Goal: Information Seeking & Learning: Understand process/instructions

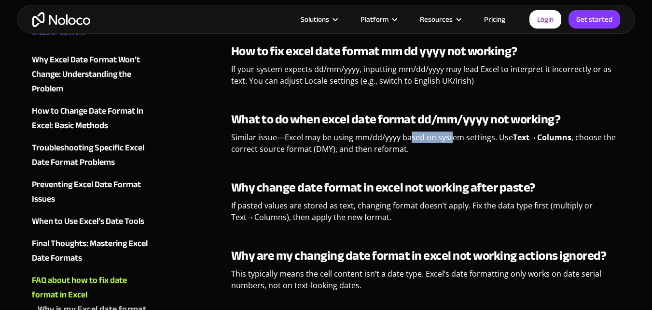
drag, startPoint x: 412, startPoint y: 136, endPoint x: 497, endPoint y: 150, distance: 86.1
click at [455, 140] on p "Similar issue—Excel may be using mm/dd/yyyy based on system settings. Use Text→…" at bounding box center [426, 146] width 390 height 30
click at [504, 151] on p "Similar issue—Excel may be using mm/dd/yyyy based on system settings. Use Text→…" at bounding box center [426, 146] width 390 height 30
drag, startPoint x: 258, startPoint y: 149, endPoint x: 306, endPoint y: 157, distance: 48.5
click at [283, 152] on p "Similar issue—Excel may be using mm/dd/yyyy based on system settings. Use Text→…" at bounding box center [426, 146] width 390 height 30
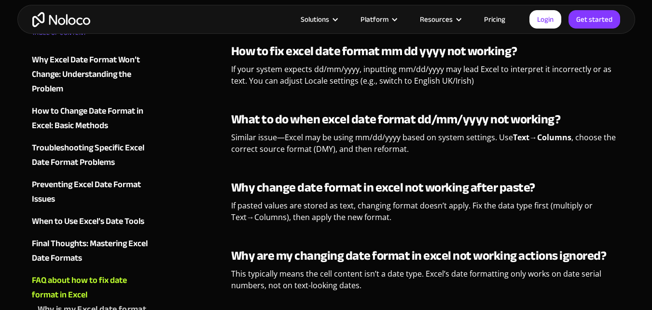
click at [307, 157] on p "Similar issue—Excel may be using mm/dd/yyyy based on system settings. Use Text→…" at bounding box center [426, 146] width 390 height 30
drag, startPoint x: 262, startPoint y: 147, endPoint x: 285, endPoint y: 150, distance: 23.8
click at [285, 150] on p "Similar issue—Excel may be using mm/dd/yyyy based on system settings. Use Text→…" at bounding box center [426, 146] width 390 height 30
click at [302, 149] on p "Similar issue—Excel may be using mm/dd/yyyy based on system settings. Use Text→…" at bounding box center [426, 146] width 390 height 30
drag, startPoint x: 342, startPoint y: 149, endPoint x: 407, endPoint y: 149, distance: 64.7
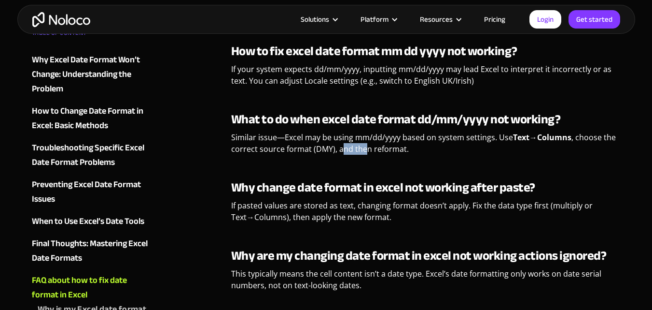
click at [367, 149] on p "Similar issue—Excel may be using mm/dd/yyyy based on system settings. Use Text→…" at bounding box center [426, 146] width 390 height 30
click at [407, 149] on p "Similar issue—Excel may be using mm/dd/yyyy based on system settings. Use Text→…" at bounding box center [426, 146] width 390 height 30
click at [324, 146] on p "Similar issue—Excel may be using mm/dd/yyyy based on system settings. Use Text→…" at bounding box center [426, 146] width 390 height 30
click at [338, 148] on p "Similar issue—Excel may be using mm/dd/yyyy based on system settings. Use Text→…" at bounding box center [426, 146] width 390 height 30
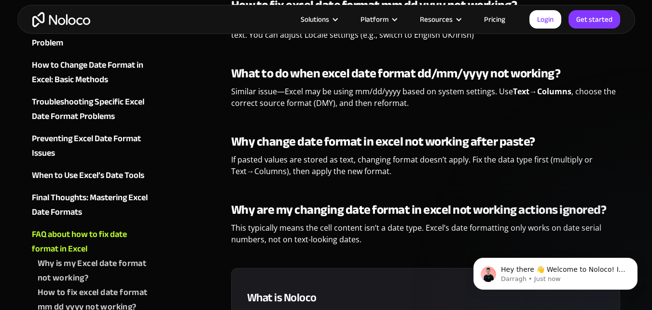
scroll to position [2998, 0]
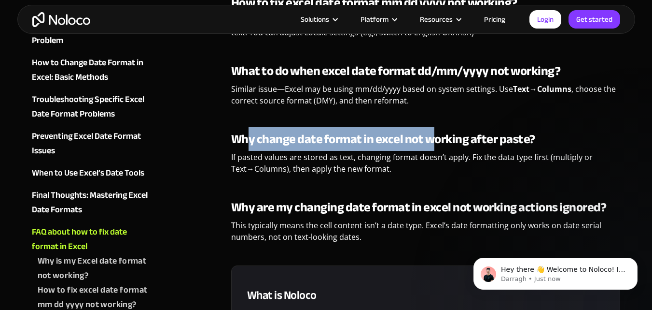
drag, startPoint x: 247, startPoint y: 146, endPoint x: 430, endPoint y: 142, distance: 183.5
click at [430, 142] on strong "Why change date format in excel not working after paste?" at bounding box center [383, 139] width 304 height 24
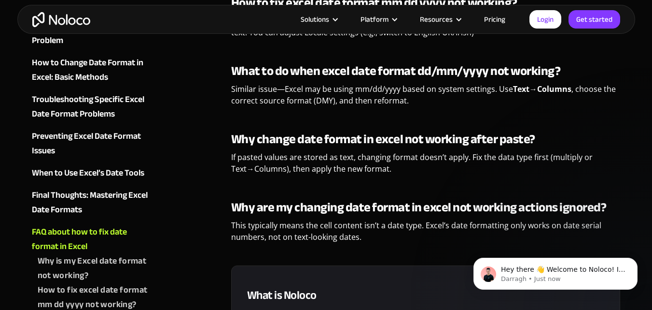
click at [453, 157] on p "If pasted values are stored as text, changing format doesn’t apply. Fix the dat…" at bounding box center [426, 166] width 390 height 30
drag, startPoint x: 325, startPoint y: 99, endPoint x: 418, endPoint y: 110, distance: 93.3
click at [373, 98] on p "Similar issue—Excel may be using mm/dd/yyyy based on system settings. Use Text→…" at bounding box center [426, 98] width 390 height 30
click at [418, 110] on p "Similar issue—Excel may be using mm/dd/yyyy based on system settings. Use Text→…" at bounding box center [426, 98] width 390 height 30
drag, startPoint x: 325, startPoint y: 91, endPoint x: 366, endPoint y: 88, distance: 40.2
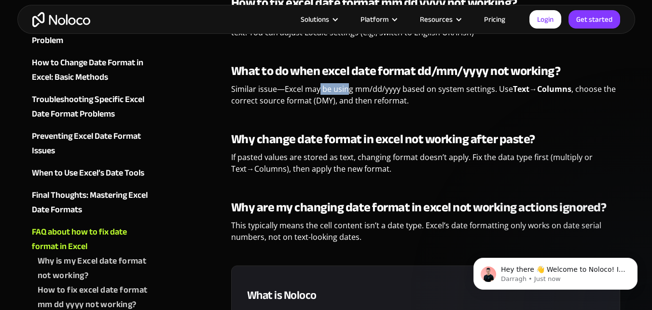
click at [353, 86] on p "Similar issue—Excel may be using mm/dd/yyyy based on system settings. Use Text→…" at bounding box center [426, 98] width 390 height 30
click at [388, 89] on p "Similar issue—Excel may be using mm/dd/yyyy based on system settings. Use Text→…" at bounding box center [426, 98] width 390 height 30
drag, startPoint x: 511, startPoint y: 90, endPoint x: 555, endPoint y: 105, distance: 46.3
click at [540, 100] on p "Similar issue—Excel may be using mm/dd/yyyy based on system settings. Use Text→…" at bounding box center [426, 98] width 390 height 30
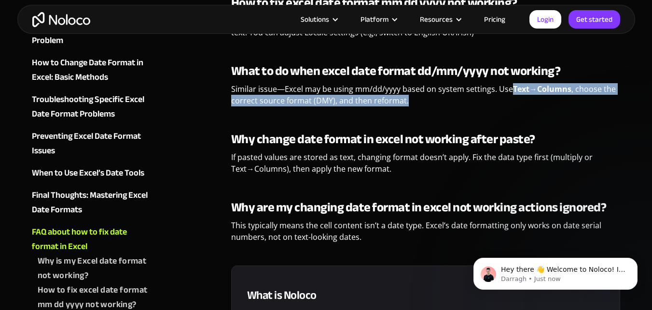
click at [564, 107] on p "Similar issue—Excel may be using mm/dd/yyyy based on system settings. Use Text→…" at bounding box center [426, 98] width 390 height 30
click at [276, 106] on p "Similar issue—Excel may be using mm/dd/yyyy based on system settings. Use Text→…" at bounding box center [426, 98] width 390 height 30
click at [296, 105] on p "Similar issue—Excel may be using mm/dd/yyyy based on system settings. Use Text→…" at bounding box center [426, 98] width 390 height 30
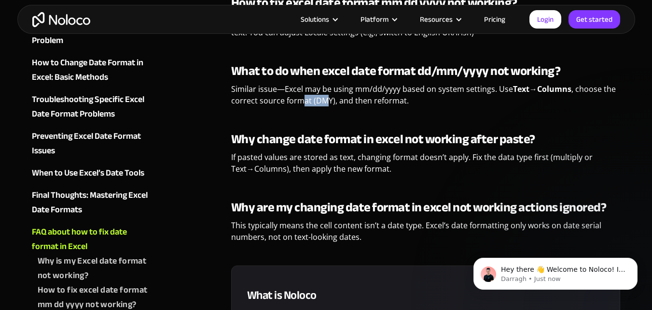
drag, startPoint x: 302, startPoint y: 101, endPoint x: 347, endPoint y: 111, distance: 45.8
click at [328, 106] on p "Similar issue—Excel may be using mm/dd/yyyy based on system settings. Use Text→…" at bounding box center [426, 98] width 390 height 30
click at [360, 113] on p "Similar issue—Excel may be using mm/dd/yyyy based on system settings. Use Text→…" at bounding box center [426, 98] width 390 height 30
